Goal: Book appointment/travel/reservation

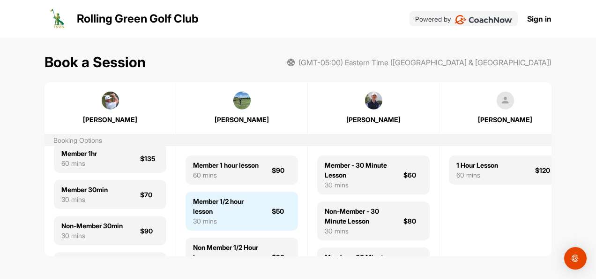
click at [249, 214] on div "Member 1/2 hour lesson" at bounding box center [227, 206] width 68 height 20
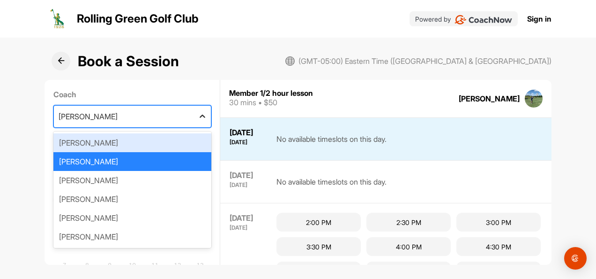
click at [198, 114] on icon at bounding box center [202, 116] width 9 height 9
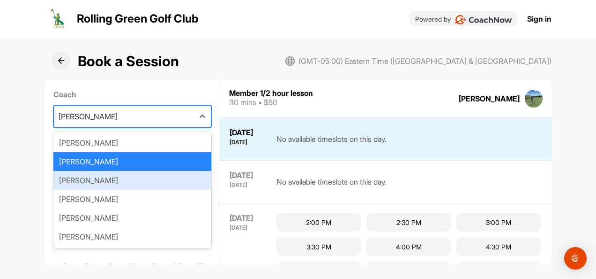
click at [137, 172] on div "[PERSON_NAME]" at bounding box center [132, 180] width 158 height 19
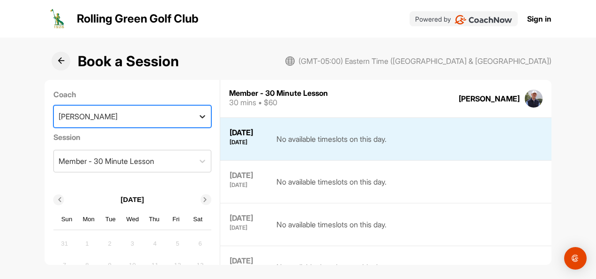
click at [198, 115] on icon at bounding box center [202, 116] width 9 height 9
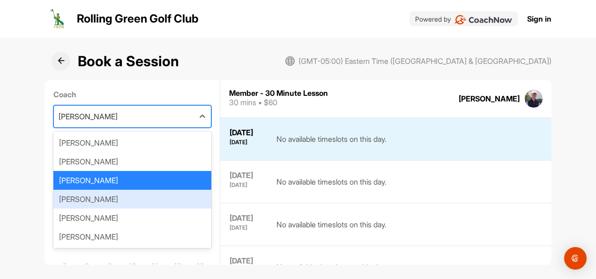
click at [124, 190] on div "[PERSON_NAME]" at bounding box center [132, 198] width 158 height 19
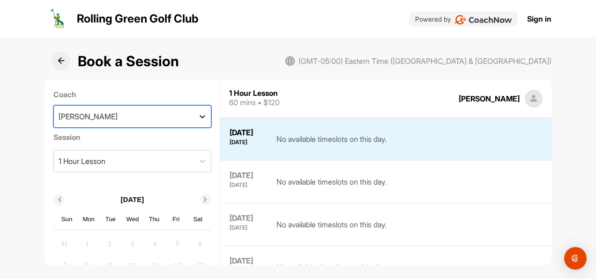
click at [198, 116] on icon at bounding box center [202, 116] width 9 height 9
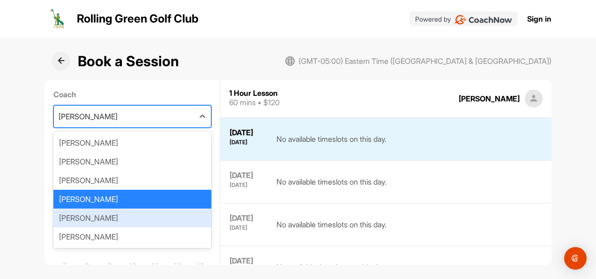
click at [118, 215] on div "[PERSON_NAME]" at bounding box center [132, 217] width 158 height 19
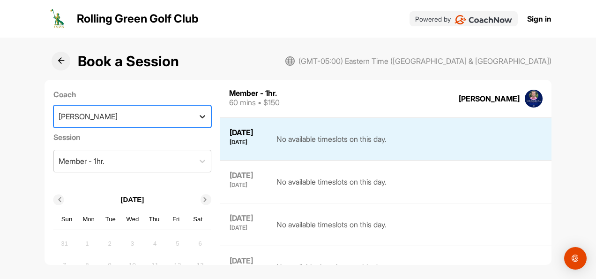
click at [198, 119] on icon at bounding box center [202, 116] width 9 height 9
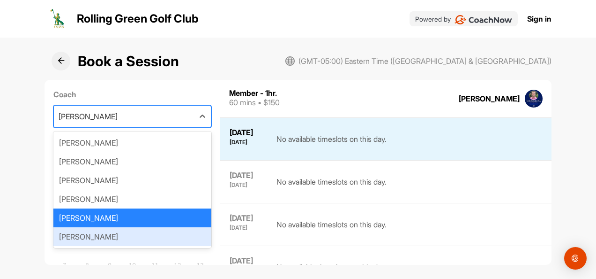
click at [130, 230] on div "[PERSON_NAME]" at bounding box center [132, 236] width 158 height 19
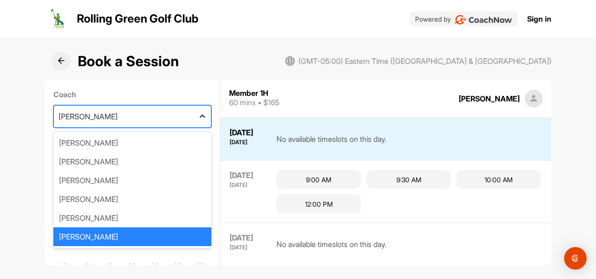
click at [198, 117] on icon at bounding box center [202, 116] width 9 height 9
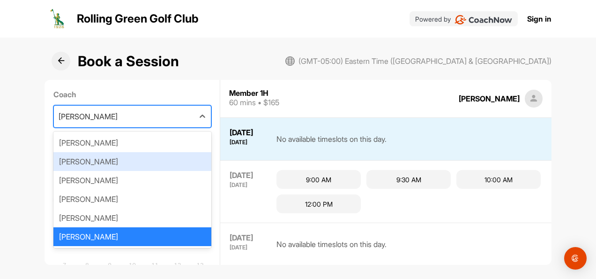
click at [105, 161] on div "[PERSON_NAME]" at bounding box center [132, 161] width 158 height 19
